Goal: Task Accomplishment & Management: Use online tool/utility

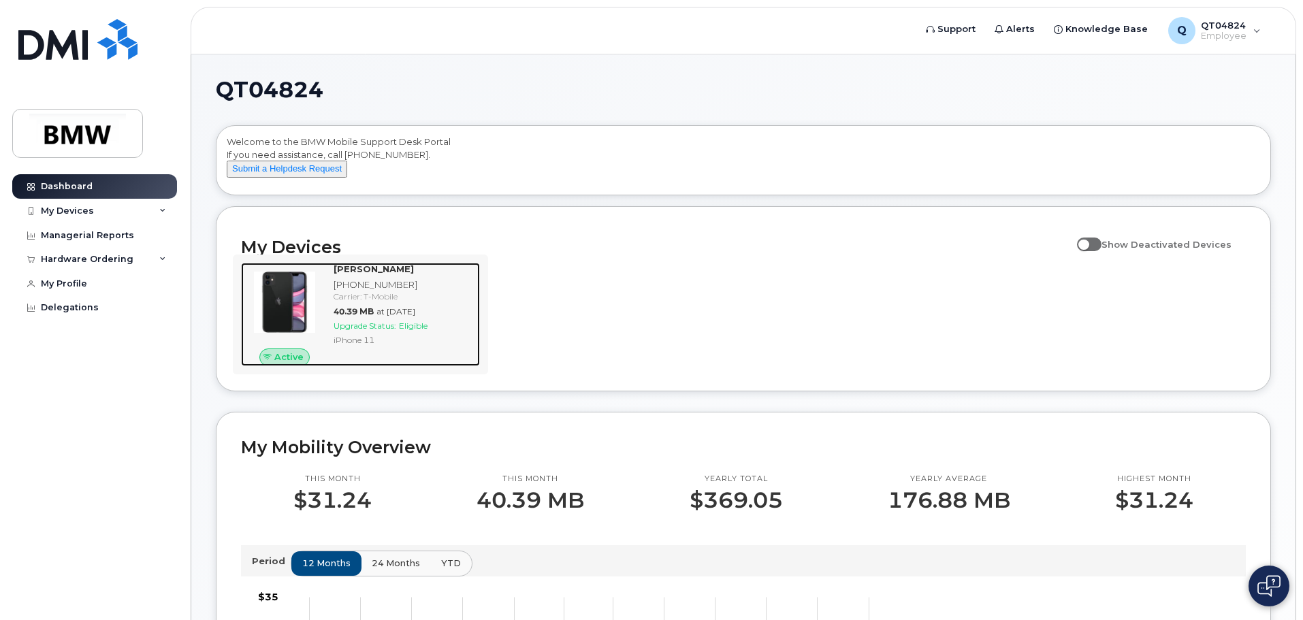
click at [415, 331] on span "Eligible" at bounding box center [413, 326] width 29 height 10
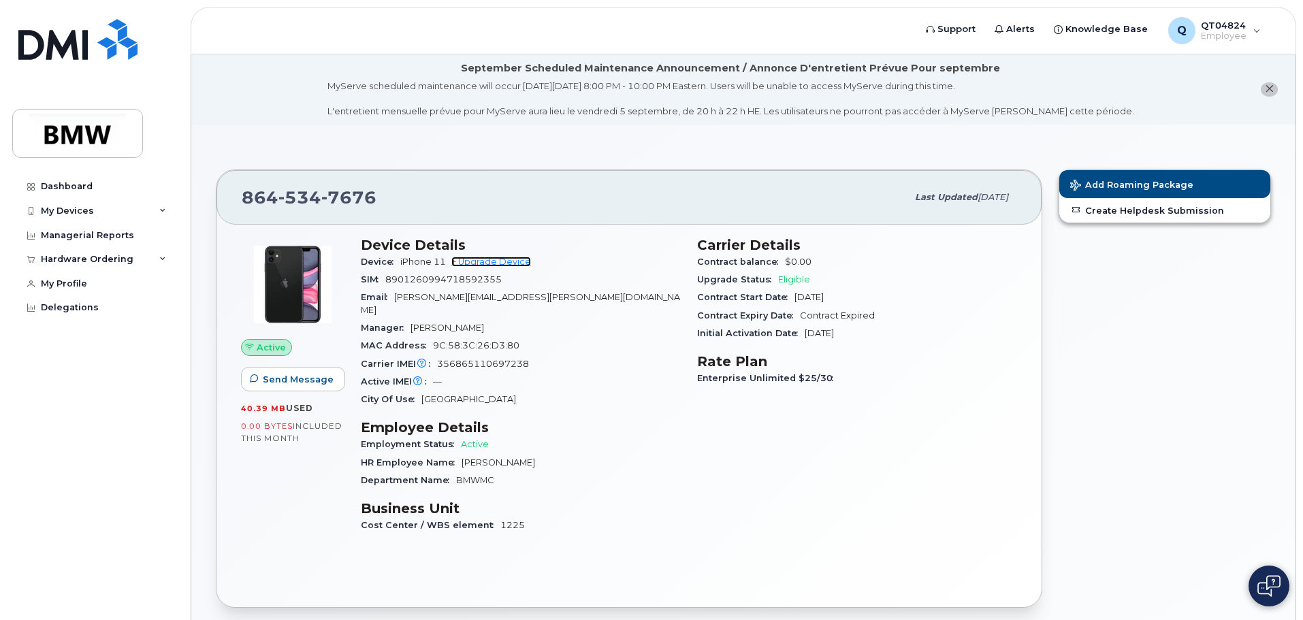
click at [523, 261] on link "+ Upgrade Device" at bounding box center [491, 262] width 80 height 10
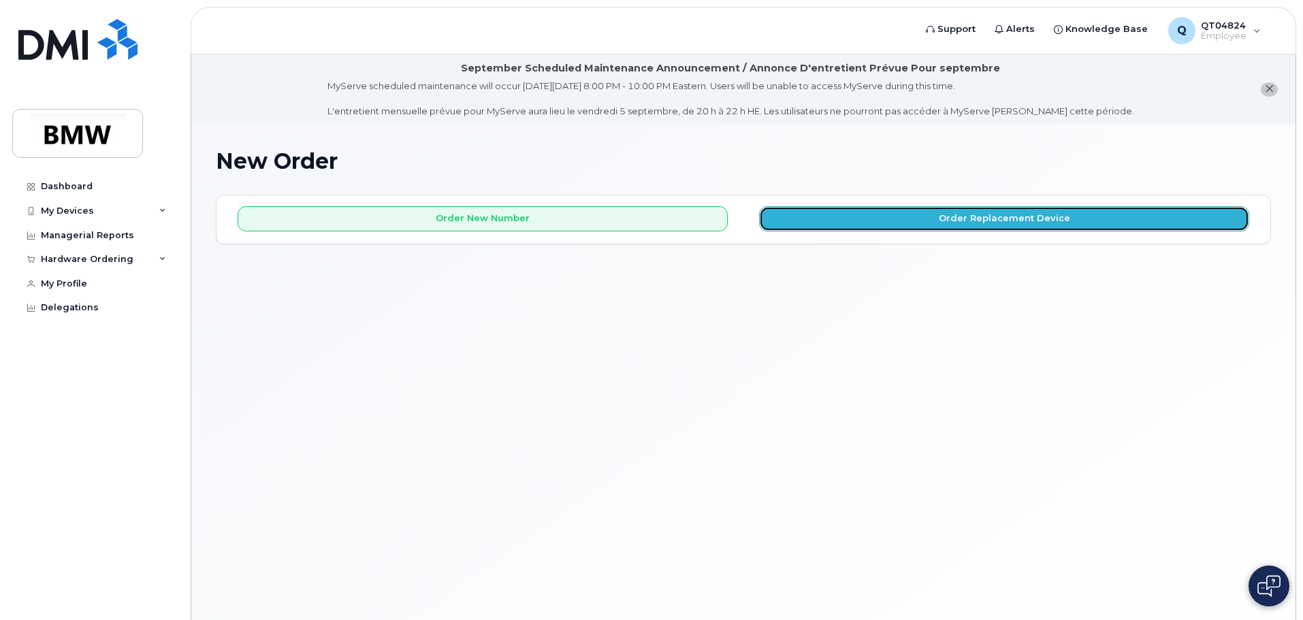
click at [952, 218] on button "Order Replacement Device" at bounding box center [1004, 218] width 490 height 25
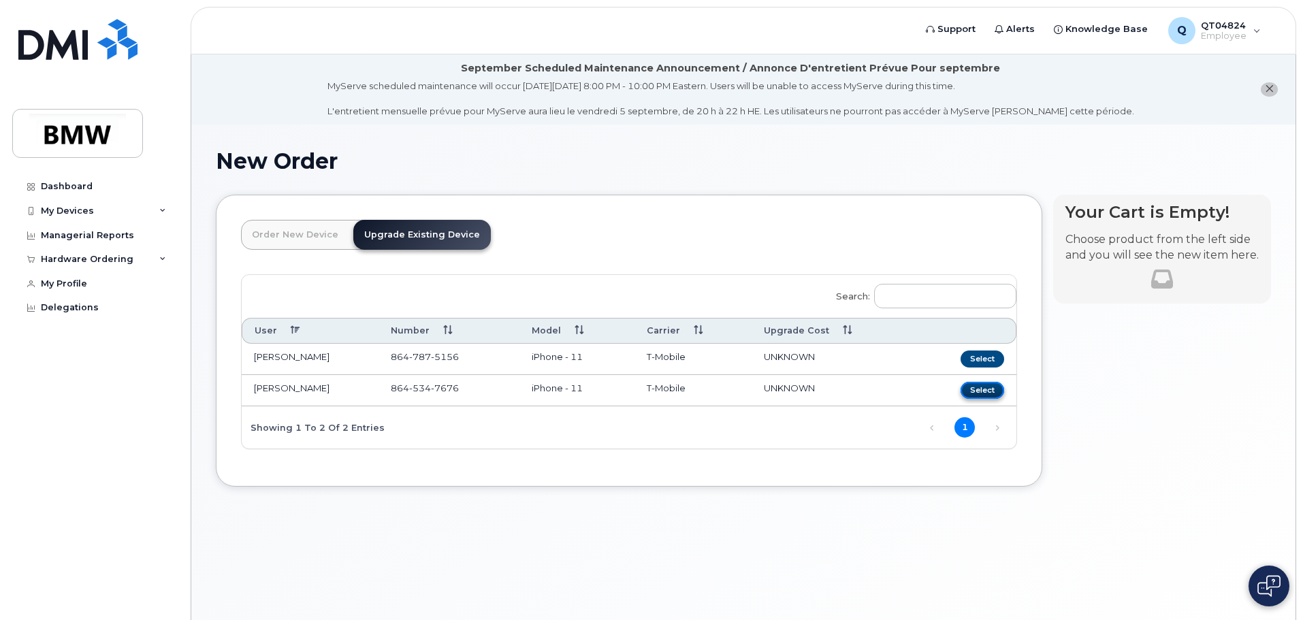
click at [984, 389] on button "Select" at bounding box center [982, 390] width 44 height 17
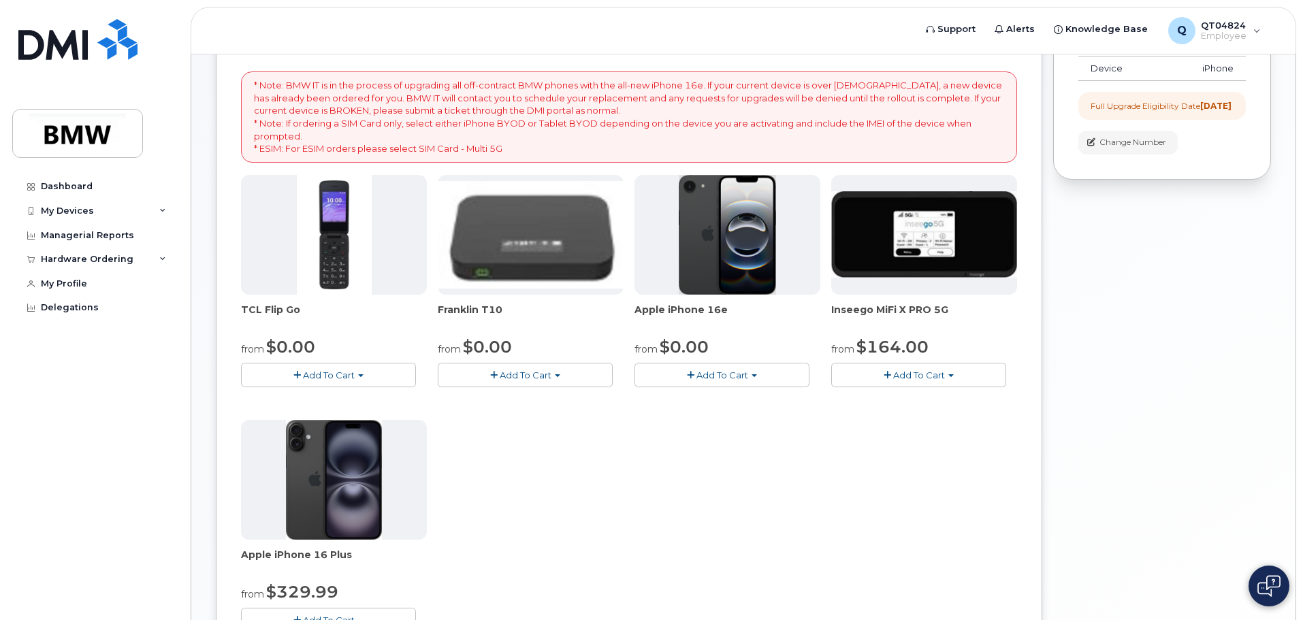
scroll to position [272, 0]
